Goal: Entertainment & Leisure: Consume media (video, audio)

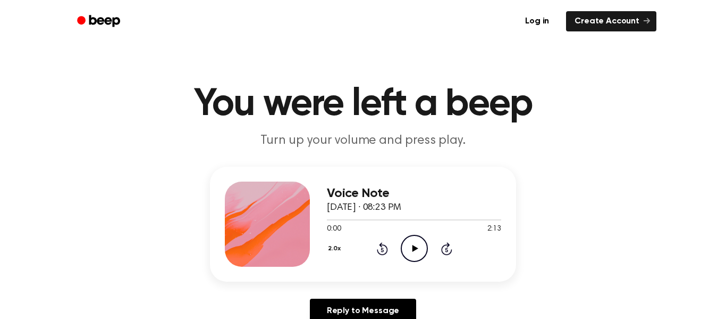
scroll to position [61, 0]
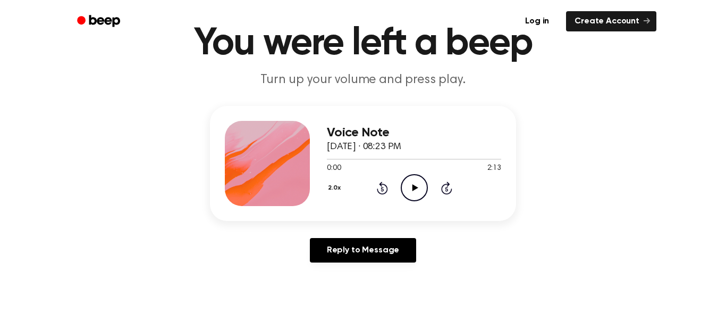
click at [328, 197] on div "2.0x" at bounding box center [336, 188] width 18 height 16
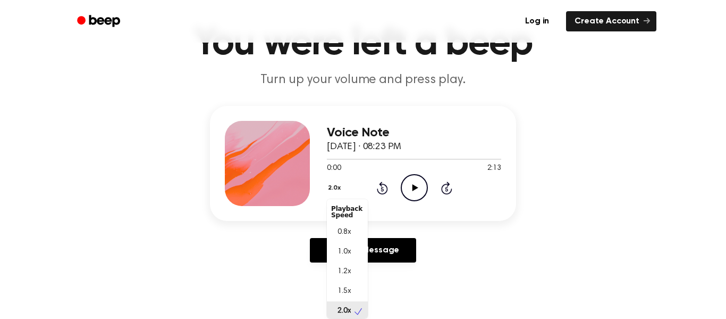
scroll to position [3, 0]
click at [352, 283] on div "1.5x" at bounding box center [347, 289] width 41 height 20
click at [413, 195] on icon "Play Audio" at bounding box center [414, 187] width 27 height 27
click at [338, 187] on button "1.5x" at bounding box center [334, 188] width 15 height 18
click at [350, 274] on span "1.2x" at bounding box center [344, 271] width 13 height 11
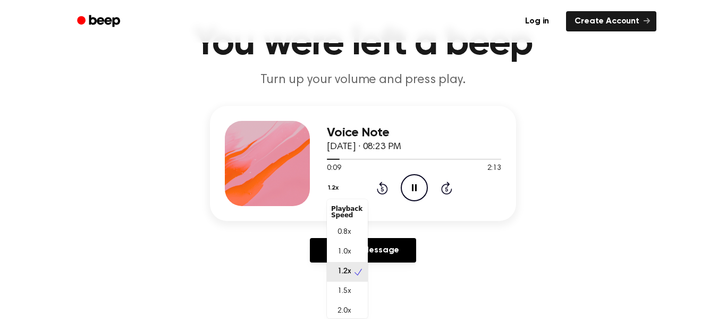
click at [332, 185] on button "1.2x" at bounding box center [334, 188] width 15 height 18
click at [345, 240] on div "0.8x" at bounding box center [347, 232] width 41 height 20
click at [333, 197] on button "0.8x" at bounding box center [336, 188] width 18 height 18
click at [356, 247] on div "1.0x" at bounding box center [347, 252] width 41 height 20
click at [328, 184] on button "1.0x" at bounding box center [335, 188] width 16 height 18
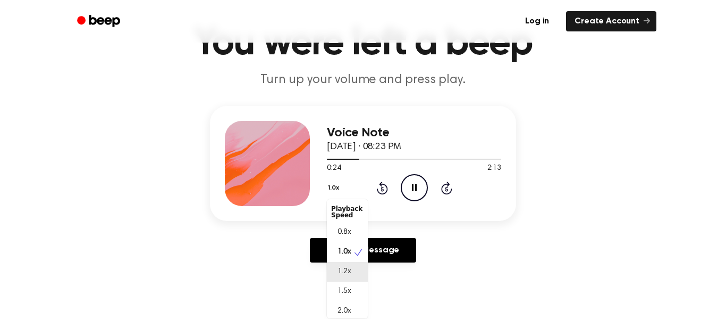
click at [355, 275] on div "1.2x" at bounding box center [347, 272] width 41 height 20
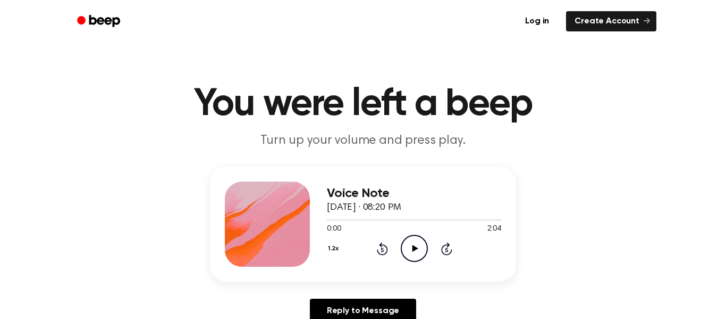
click at [405, 247] on icon "Play Audio" at bounding box center [414, 248] width 27 height 27
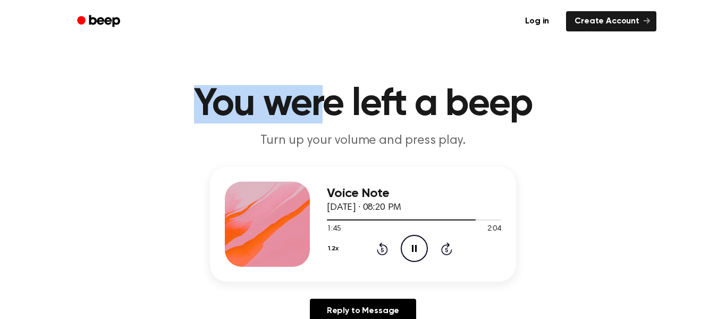
drag, startPoint x: 196, startPoint y: 101, endPoint x: 323, endPoint y: 99, distance: 127.6
click at [323, 99] on h1 "You were left a beep" at bounding box center [363, 104] width 545 height 38
click at [195, 107] on h1 "You were left a beep" at bounding box center [363, 104] width 545 height 38
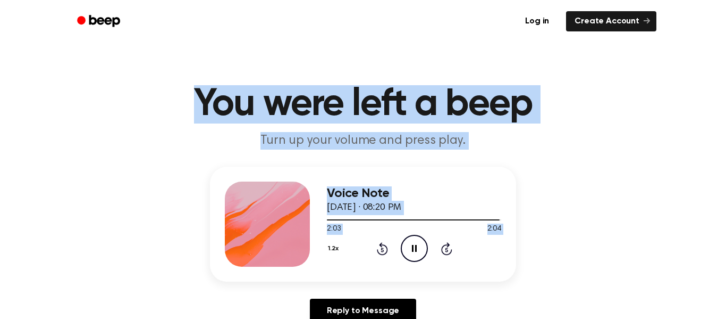
drag, startPoint x: 193, startPoint y: 107, endPoint x: 505, endPoint y: 255, distance: 346.1
click at [505, 255] on div "Voice Note September 30, 2024 · 08:20 PM 2:03 2:04 Your browser does not suppor…" at bounding box center [363, 223] width 306 height 115
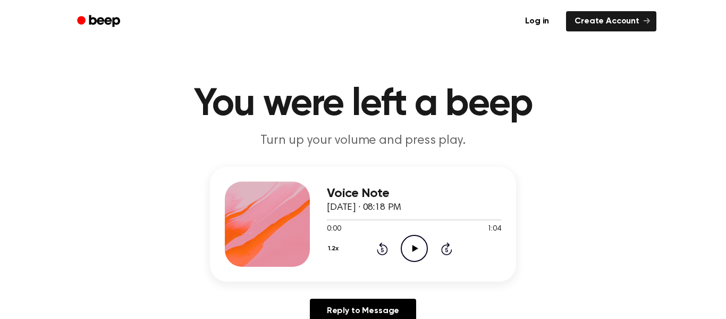
click at [413, 248] on icon at bounding box center [415, 248] width 6 height 7
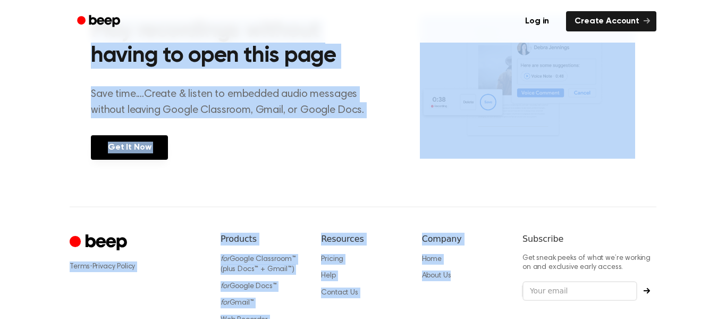
scroll to position [539, 0]
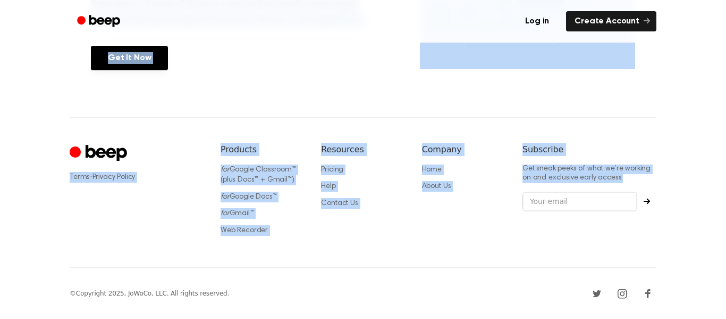
drag, startPoint x: 193, startPoint y: 95, endPoint x: 591, endPoint y: 190, distance: 409.7
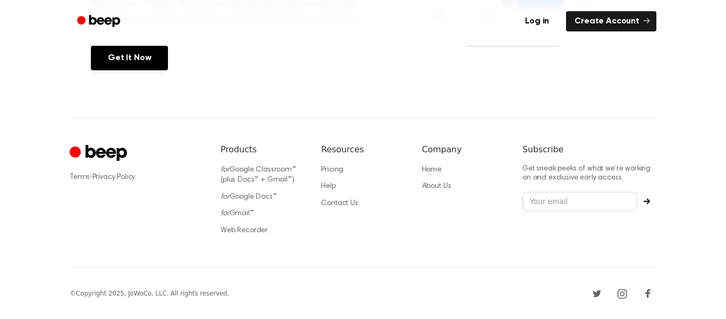
scroll to position [0, 0]
